Goal: Find specific page/section: Find specific page/section

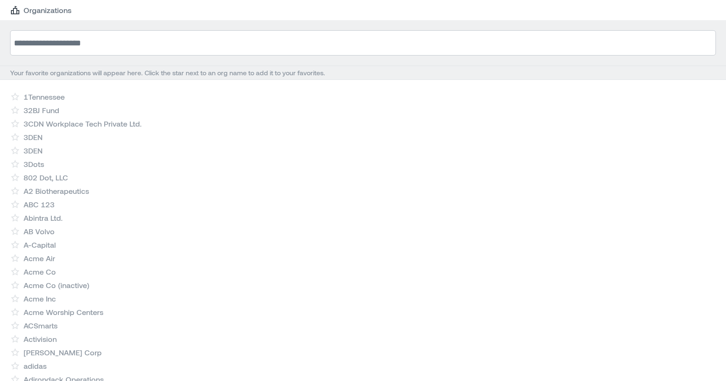
click at [101, 41] on input at bounding box center [363, 42] width 706 height 25
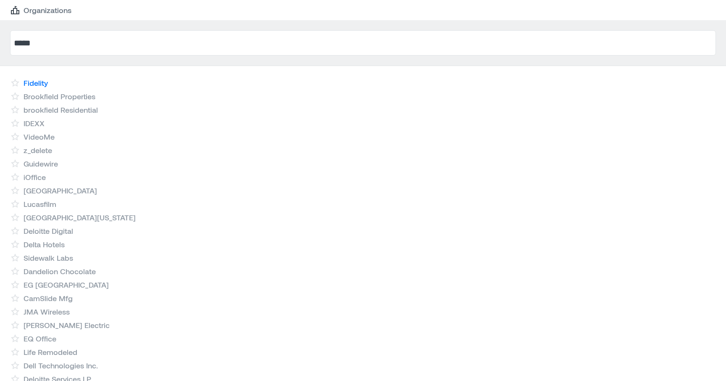
type input "*****"
click at [33, 80] on link "Fidelity" at bounding box center [36, 83] width 24 height 10
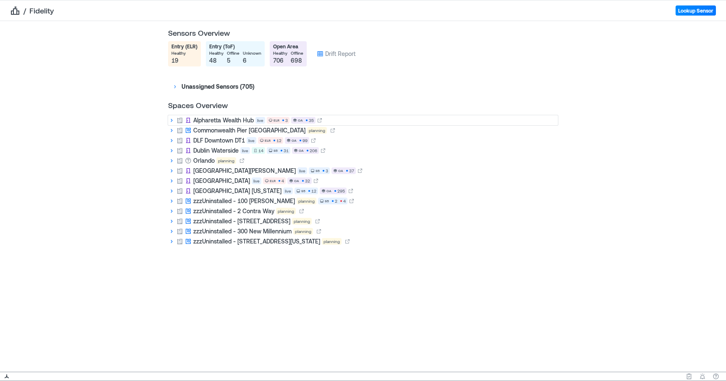
click at [171, 121] on icon at bounding box center [172, 120] width 2 height 3
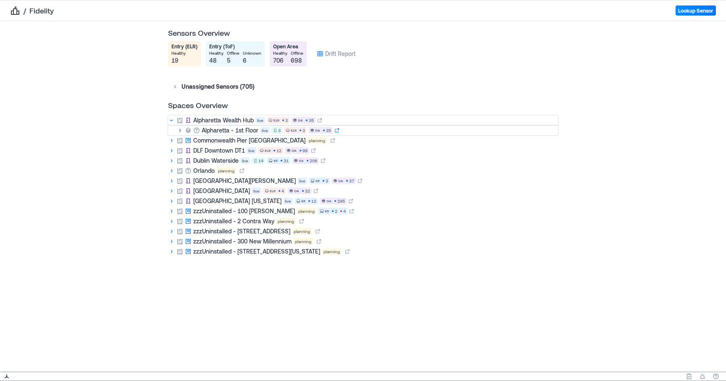
click at [338, 130] on icon at bounding box center [336, 130] width 5 height 5
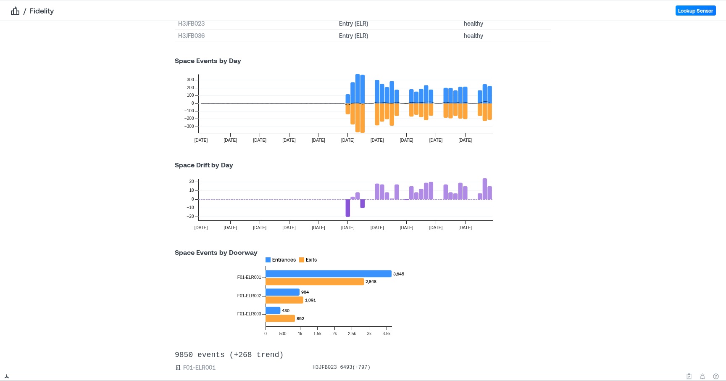
scroll to position [516, 0]
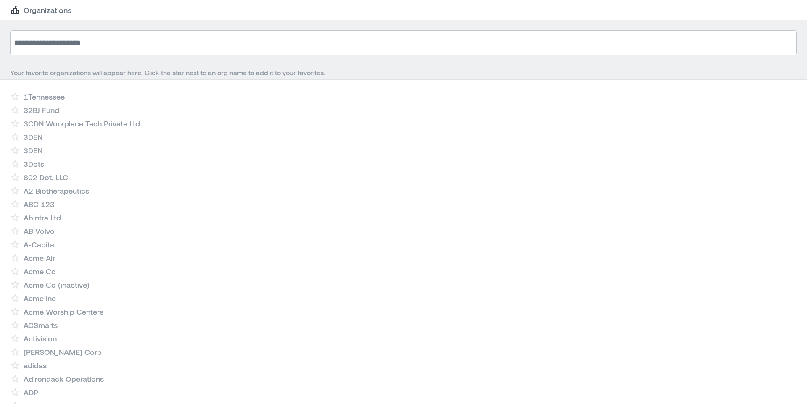
click at [105, 50] on input at bounding box center [403, 42] width 787 height 25
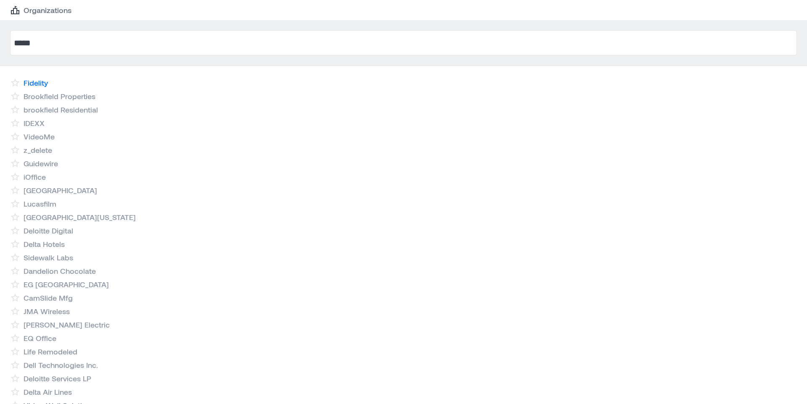
type input "*****"
click at [30, 84] on link "Fidelity" at bounding box center [36, 83] width 24 height 10
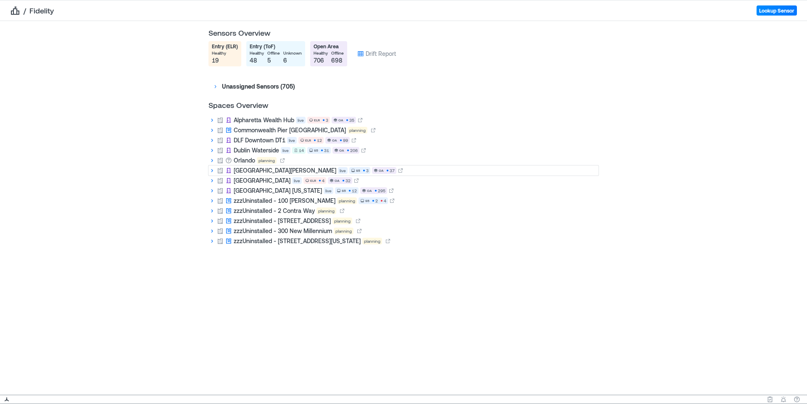
click at [212, 171] on icon at bounding box center [212, 170] width 2 height 3
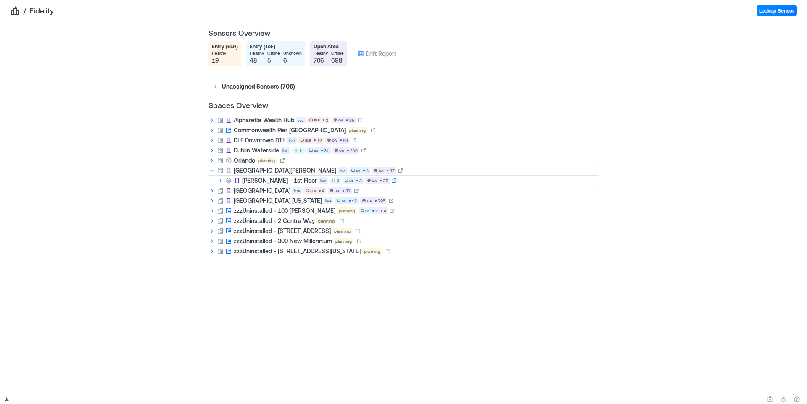
click at [391, 182] on icon at bounding box center [393, 180] width 5 height 5
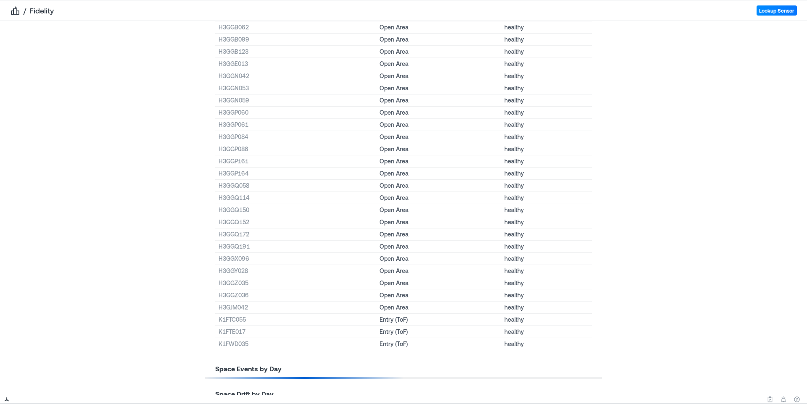
scroll to position [517, 0]
